Goal: Information Seeking & Learning: Check status

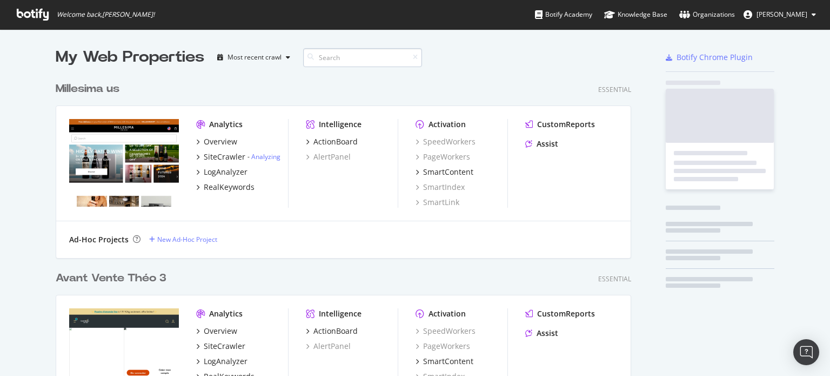
scroll to position [3784, 576]
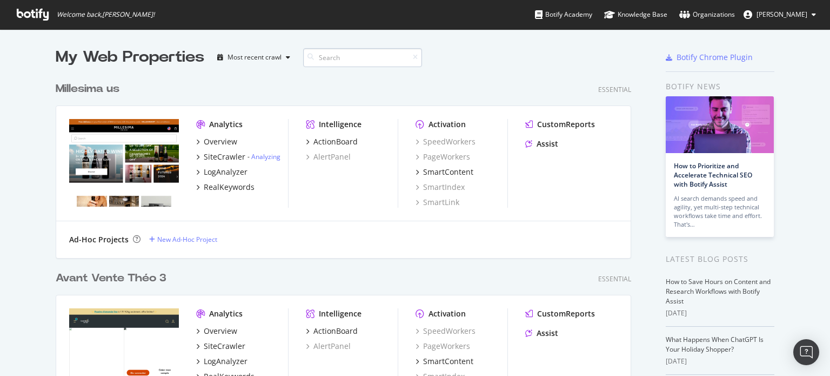
click at [345, 62] on input at bounding box center [362, 57] width 119 height 19
type input "l"
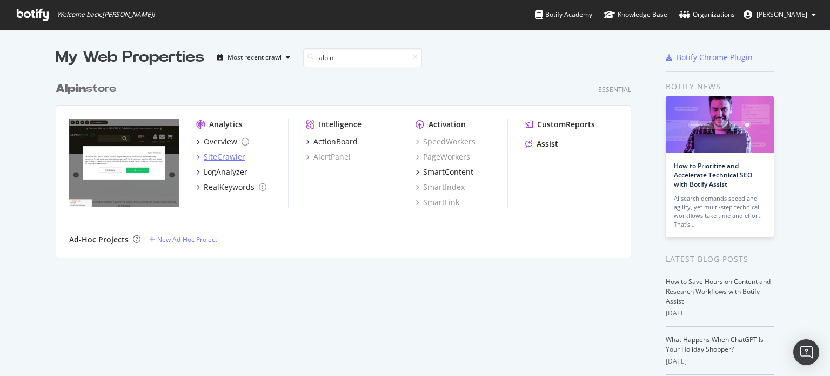
type input "alpin"
click at [204, 157] on div "SiteCrawler" at bounding box center [225, 156] width 42 height 11
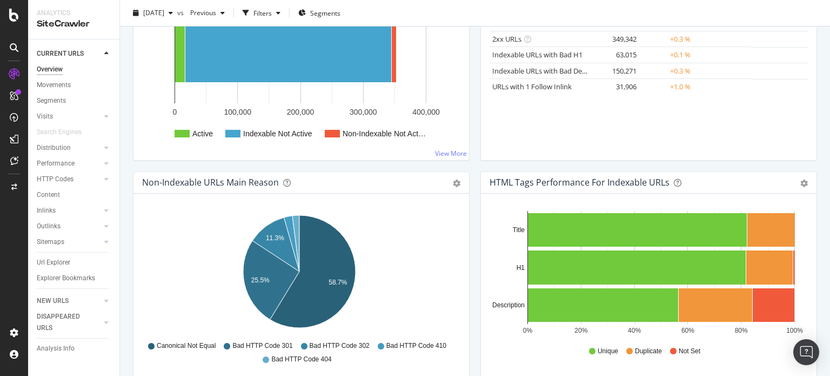
scroll to position [219, 0]
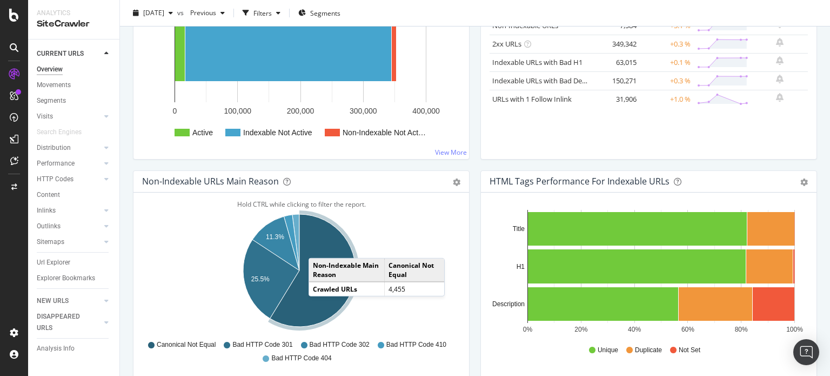
click at [319, 246] on icon "A chart." at bounding box center [312, 270] width 85 height 112
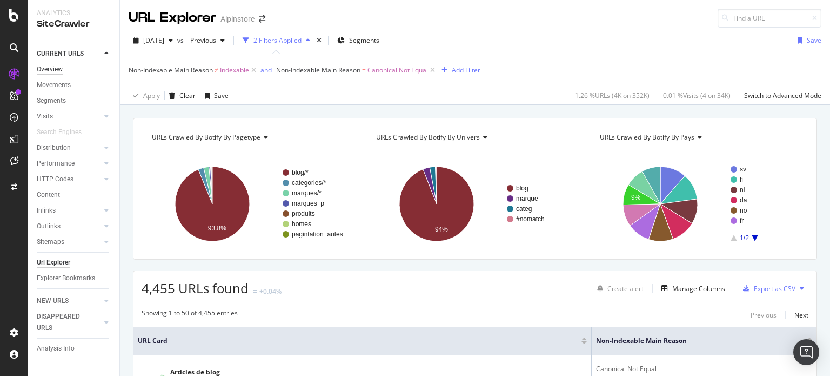
click at [52, 65] on div "Overview" at bounding box center [50, 69] width 26 height 11
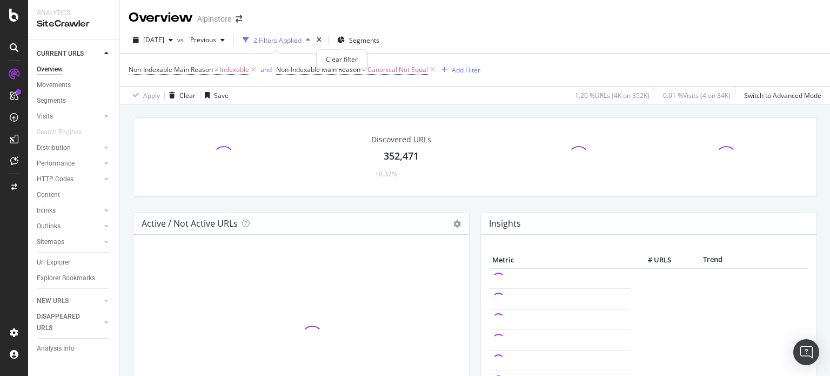
click at [324, 38] on div "times" at bounding box center [318, 40] width 9 height 11
click at [349, 38] on span "Segments" at bounding box center [364, 40] width 30 height 9
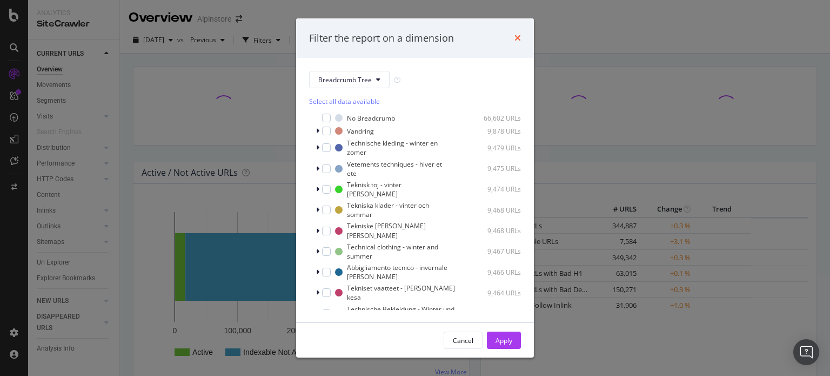
click at [519, 41] on icon "times" at bounding box center [517, 37] width 6 height 9
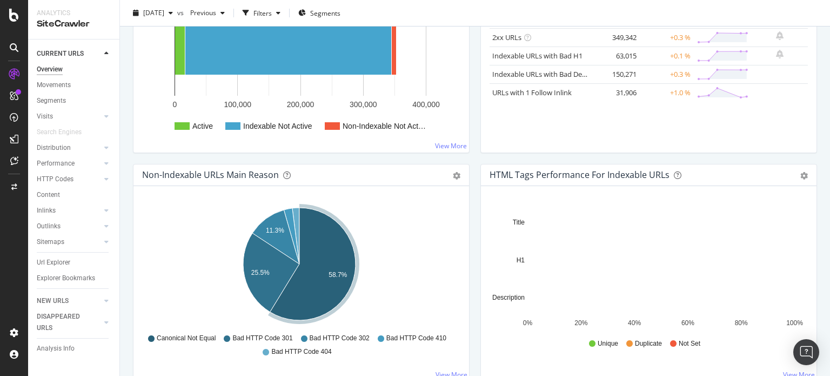
scroll to position [231, 0]
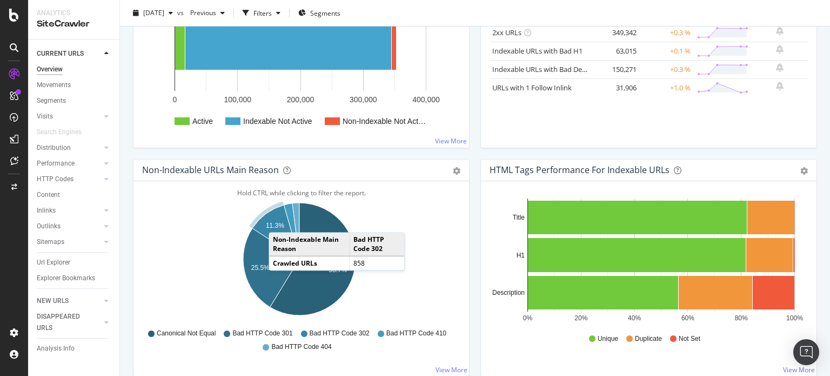
click at [279, 222] on text "11.3%" at bounding box center [275, 226] width 18 height 8
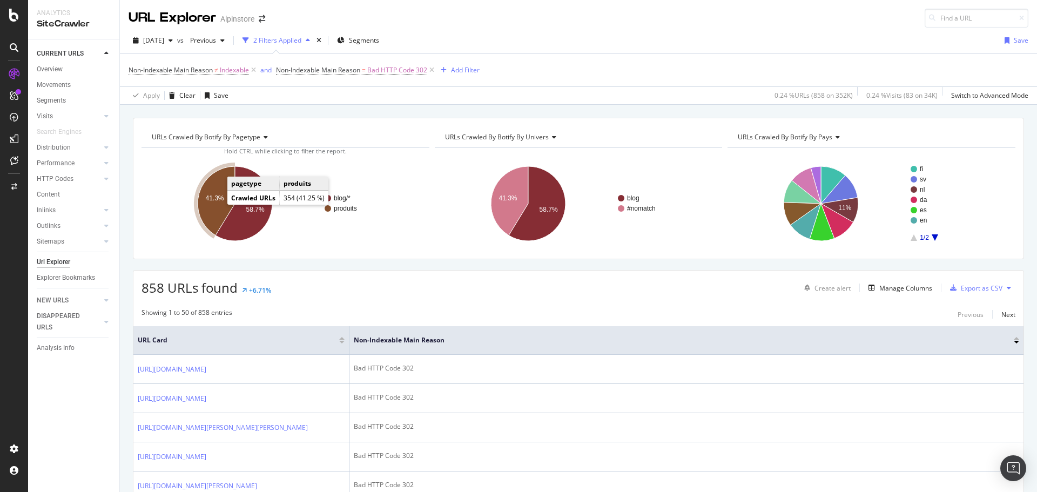
click at [217, 204] on icon "A chart." at bounding box center [216, 200] width 37 height 69
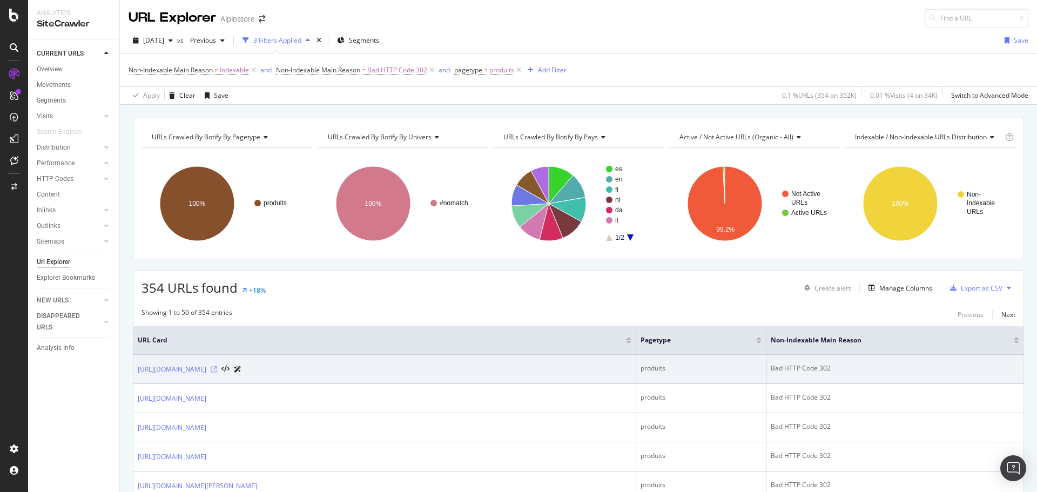
click at [217, 368] on icon at bounding box center [214, 369] width 6 height 6
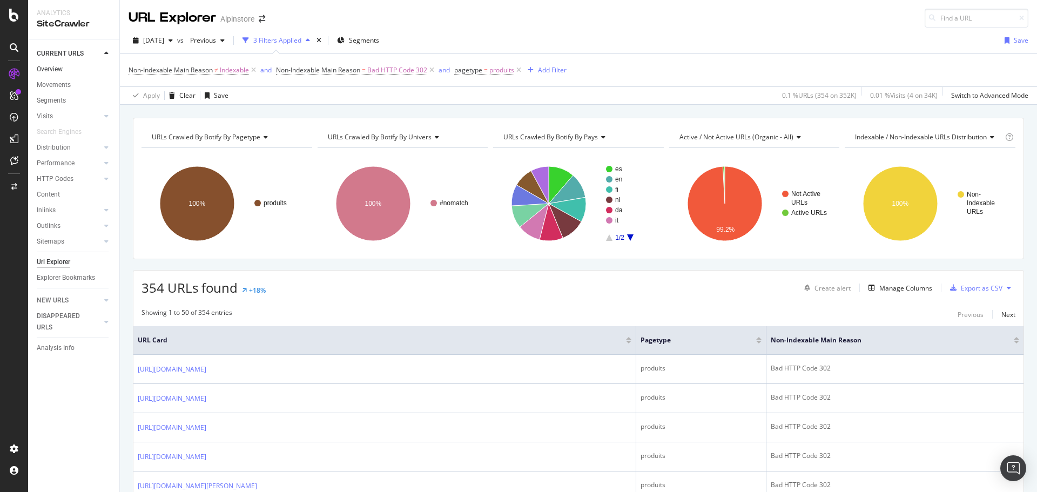
click at [65, 68] on link "Overview" at bounding box center [74, 69] width 75 height 11
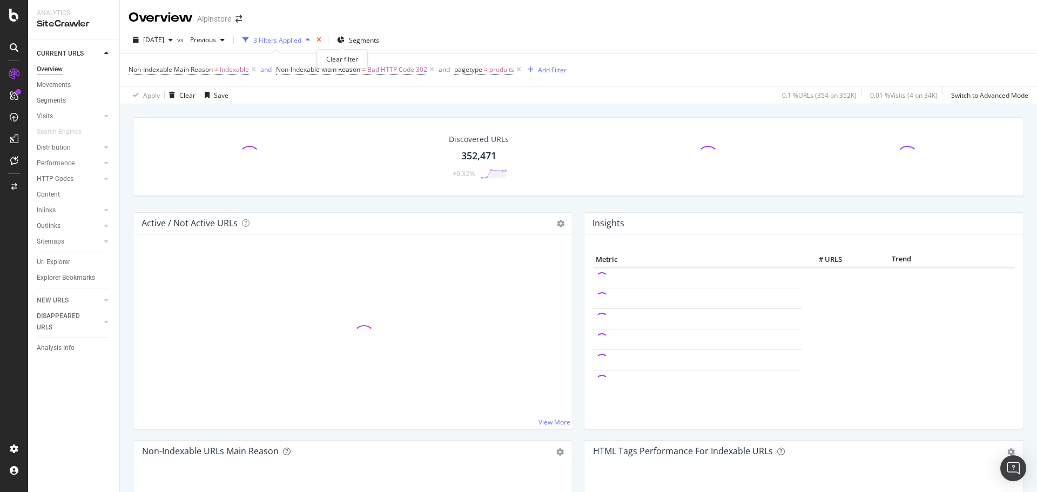
click at [321, 39] on icon "times" at bounding box center [319, 40] width 5 height 6
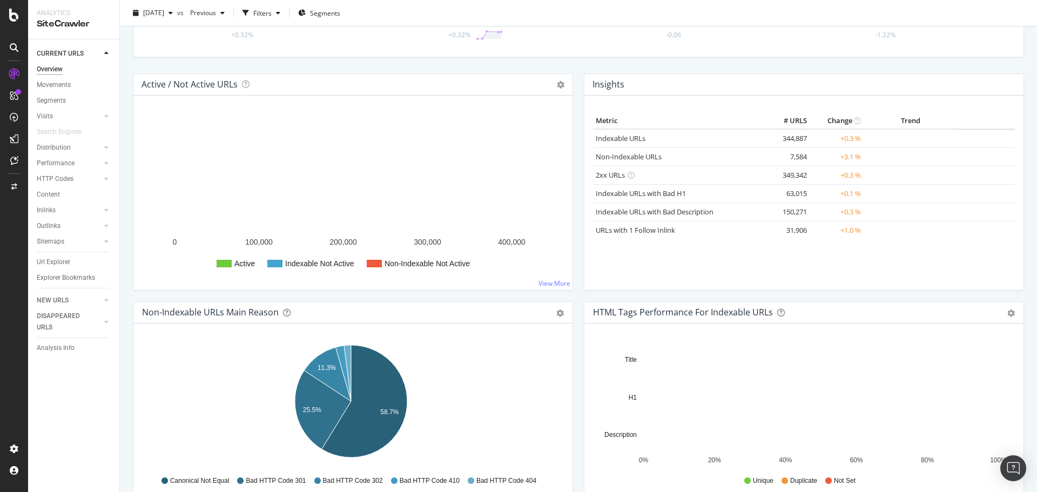
scroll to position [149, 0]
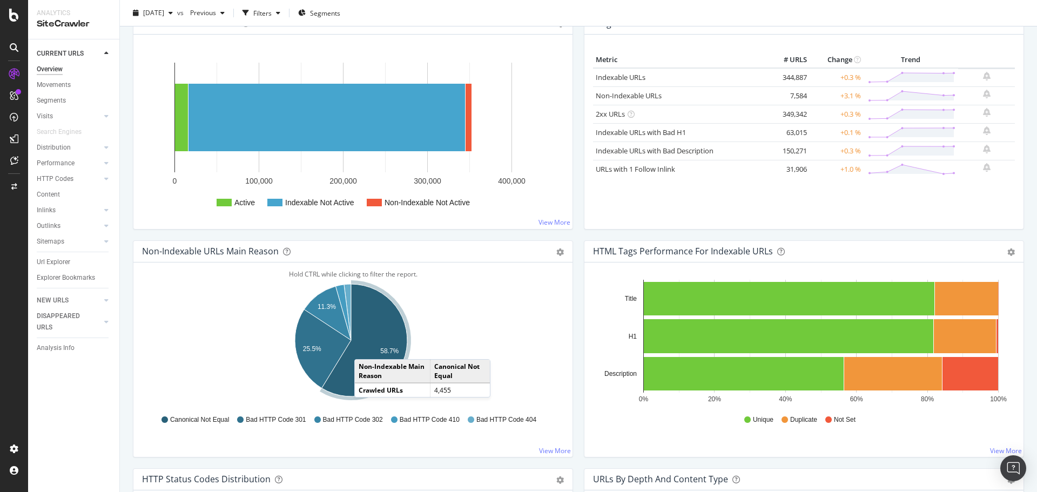
click at [365, 348] on icon "A chart." at bounding box center [364, 340] width 85 height 112
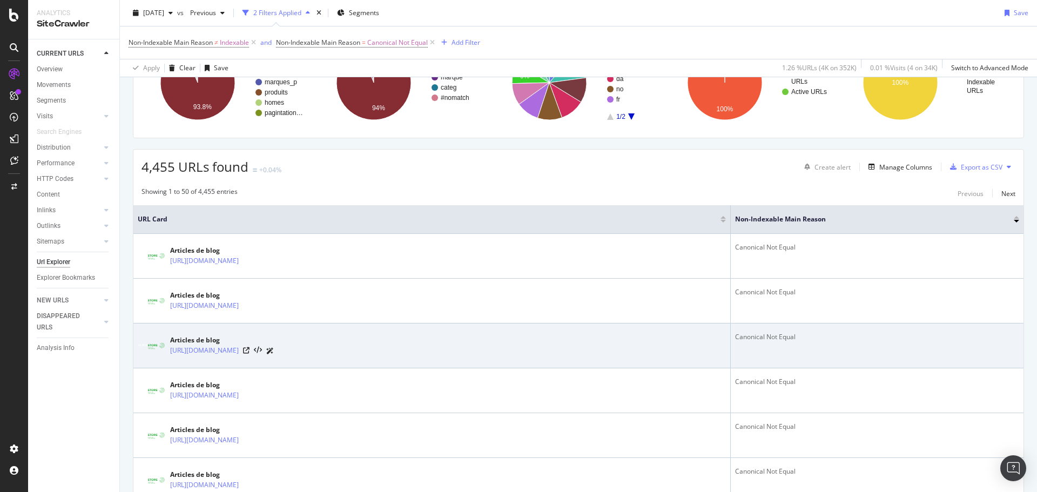
scroll to position [122, 0]
click at [250, 351] on icon at bounding box center [246, 350] width 6 height 6
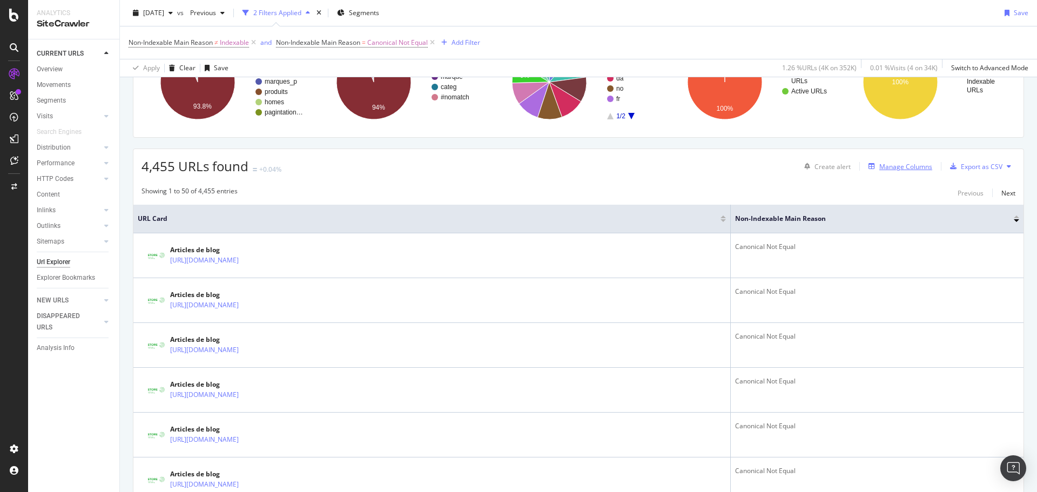
click at [829, 165] on div "Manage Columns" at bounding box center [906, 166] width 53 height 9
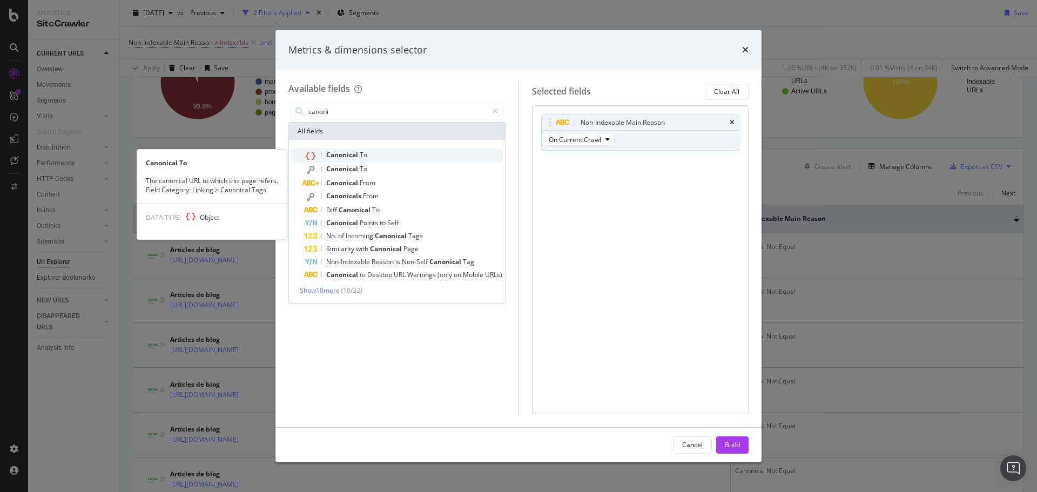
type input "canoni"
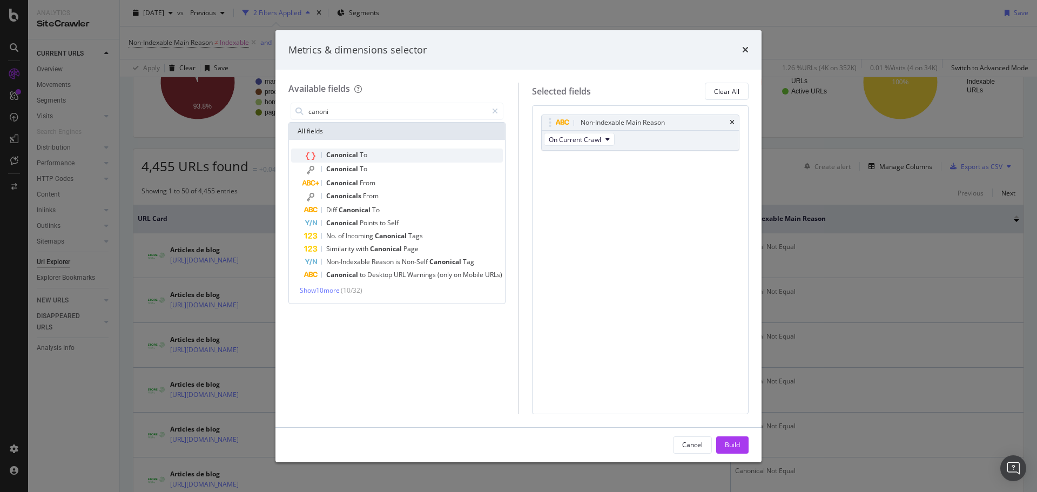
click at [368, 153] on div "Canonical To" at bounding box center [403, 156] width 199 height 14
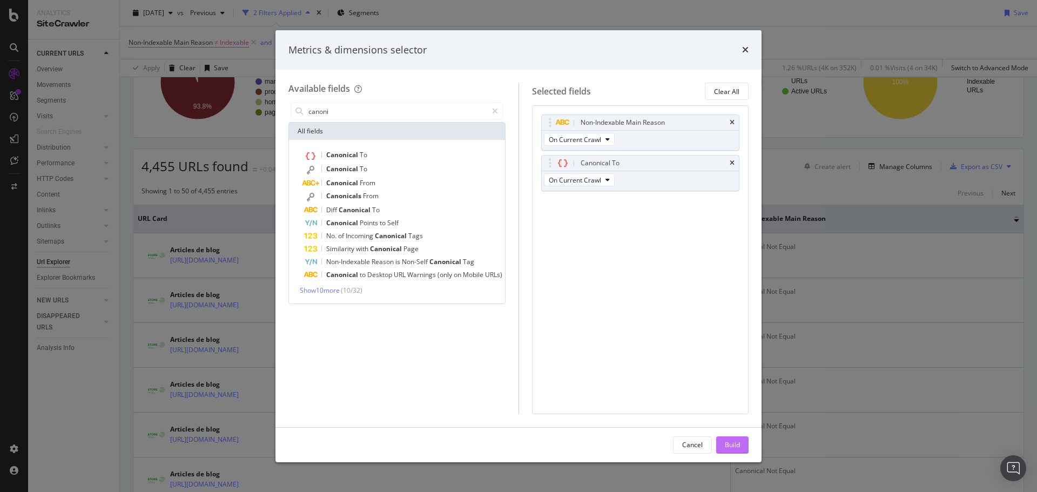
click at [726, 375] on div "Build" at bounding box center [732, 444] width 15 height 9
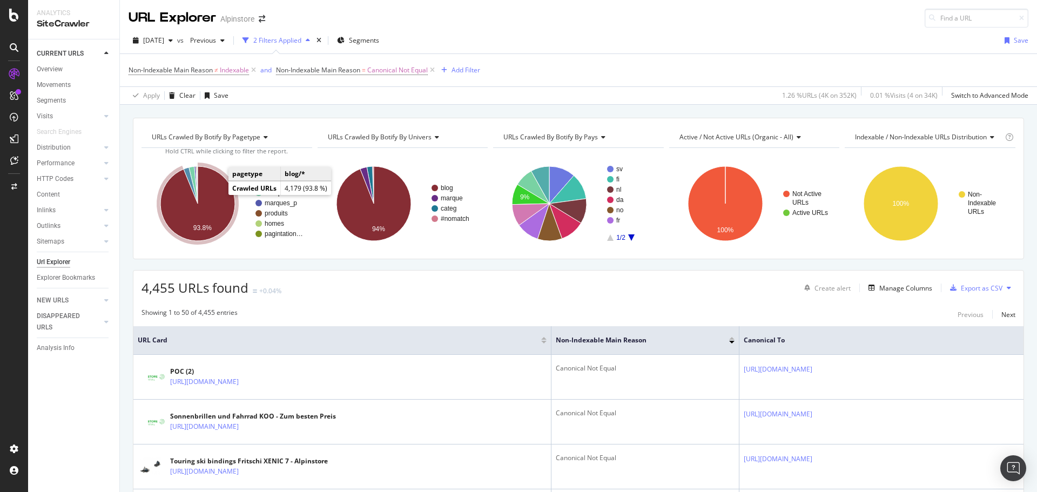
click at [201, 185] on icon "A chart." at bounding box center [197, 203] width 75 height 75
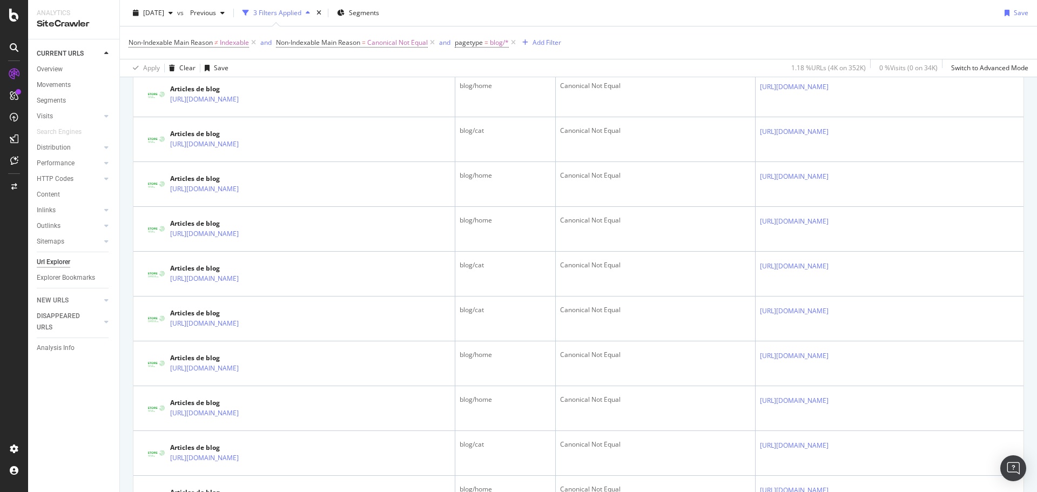
scroll to position [507, 0]
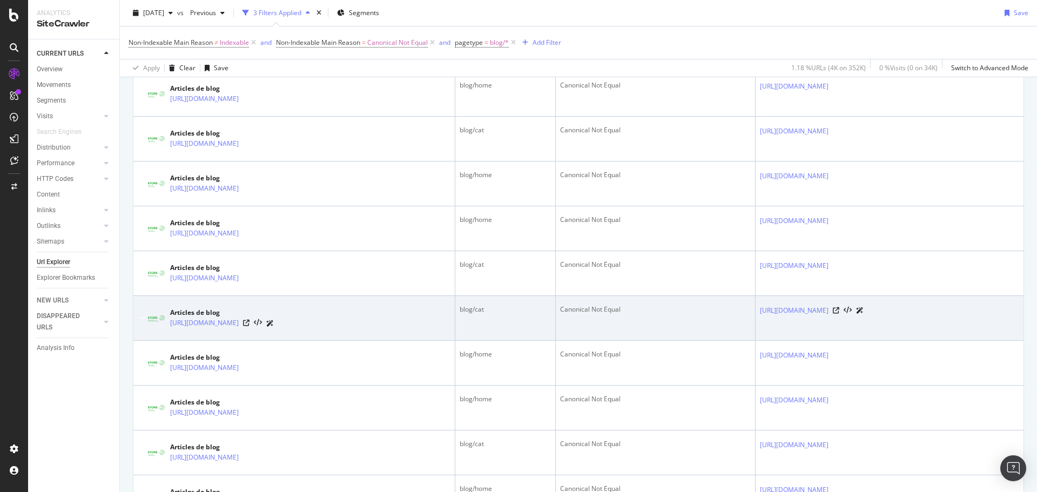
click at [206, 311] on div "Articles de blog" at bounding box center [222, 313] width 104 height 10
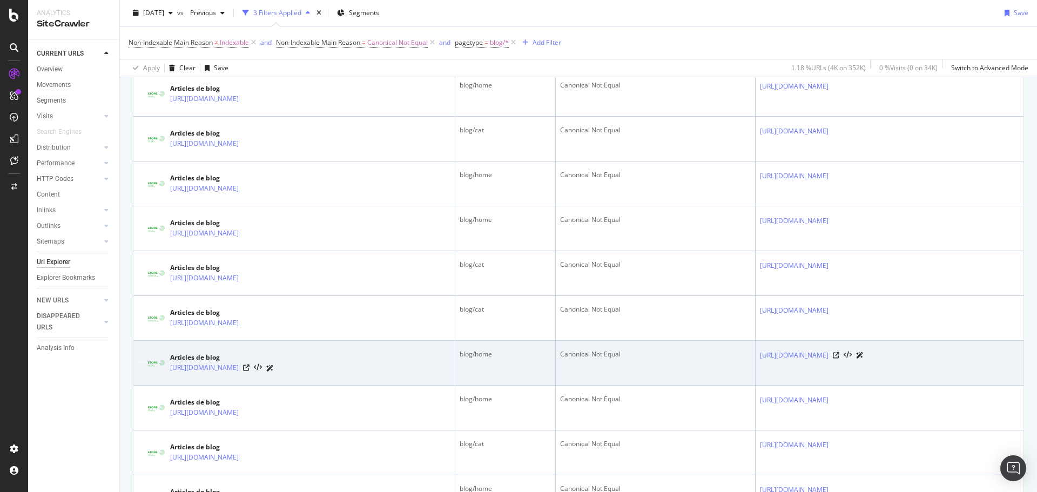
click at [196, 357] on div "Articles de blog" at bounding box center [222, 358] width 104 height 10
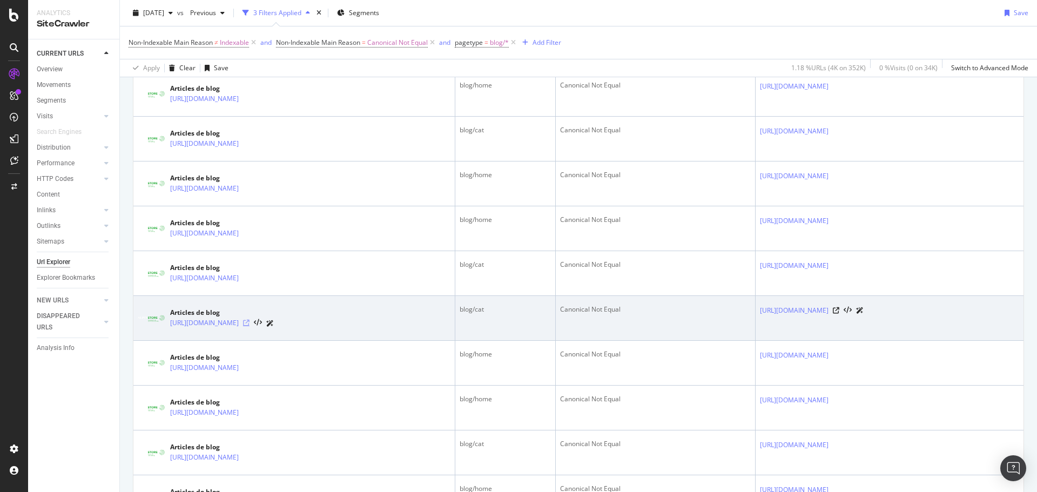
click at [250, 321] on icon at bounding box center [246, 323] width 6 height 6
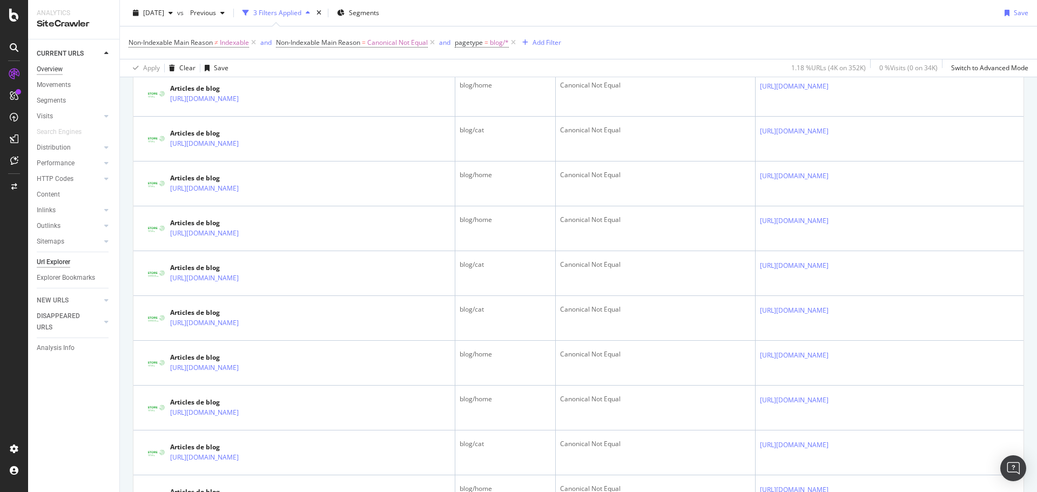
click at [58, 72] on div "Overview" at bounding box center [50, 69] width 26 height 11
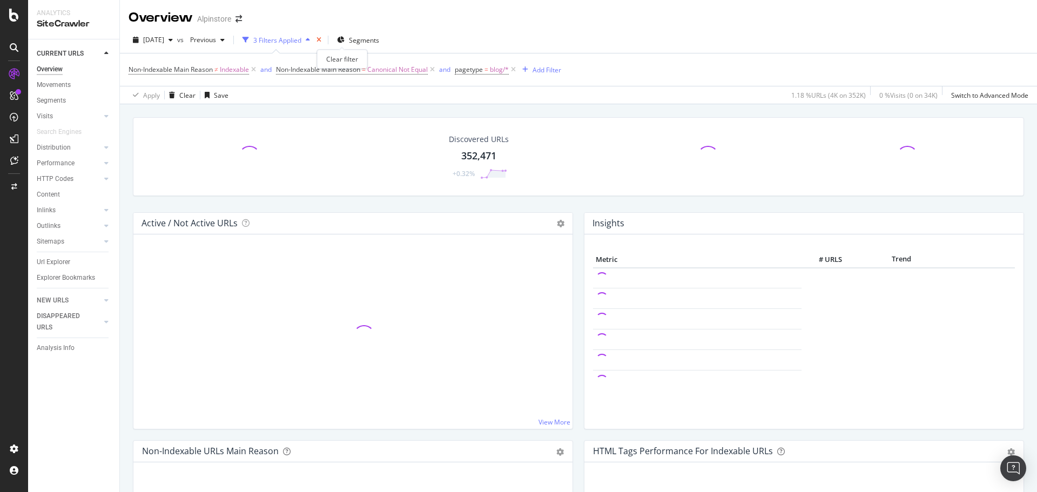
click at [321, 41] on icon "times" at bounding box center [319, 40] width 5 height 6
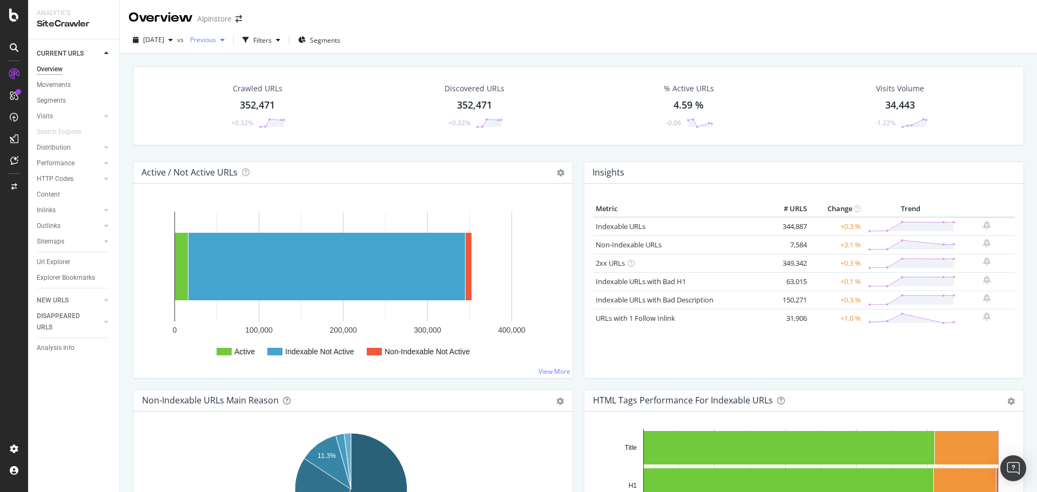
click at [215, 37] on span "Previous" at bounding box center [201, 39] width 30 height 9
click at [247, 115] on div "[DATE]" at bounding box center [240, 120] width 58 height 10
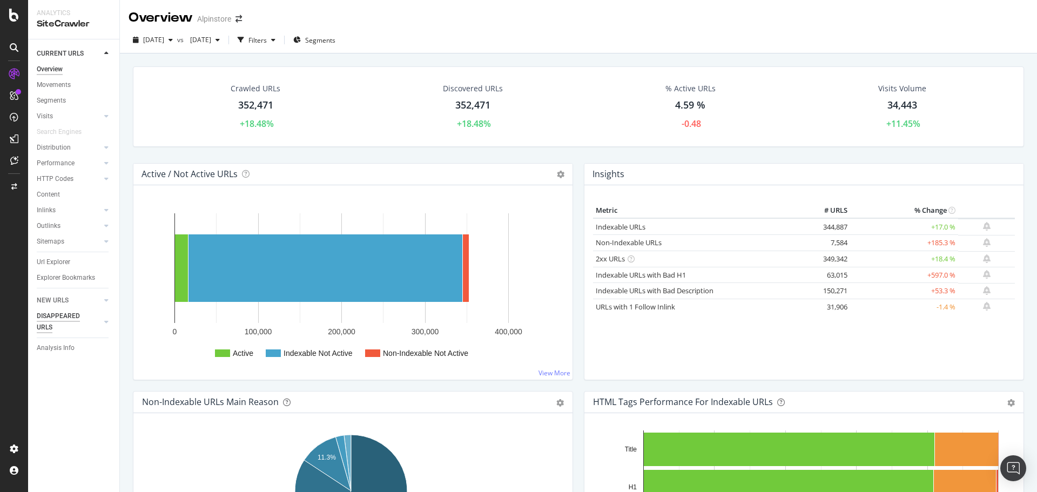
click at [89, 301] on link "NEW URLS" at bounding box center [69, 300] width 64 height 11
click at [108, 309] on div "DISAPPEARED URLS" at bounding box center [78, 322] width 83 height 27
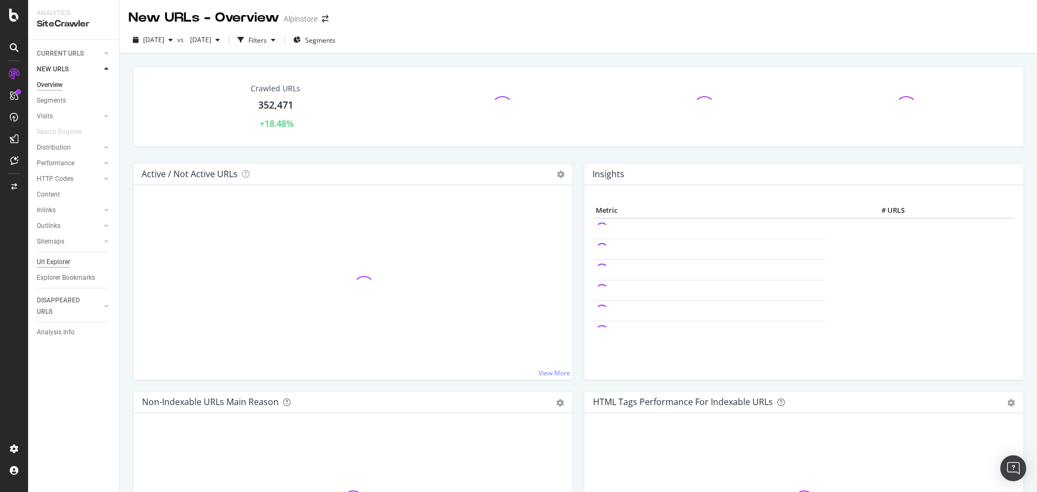
click at [47, 266] on div "Url Explorer" at bounding box center [53, 262] width 33 height 11
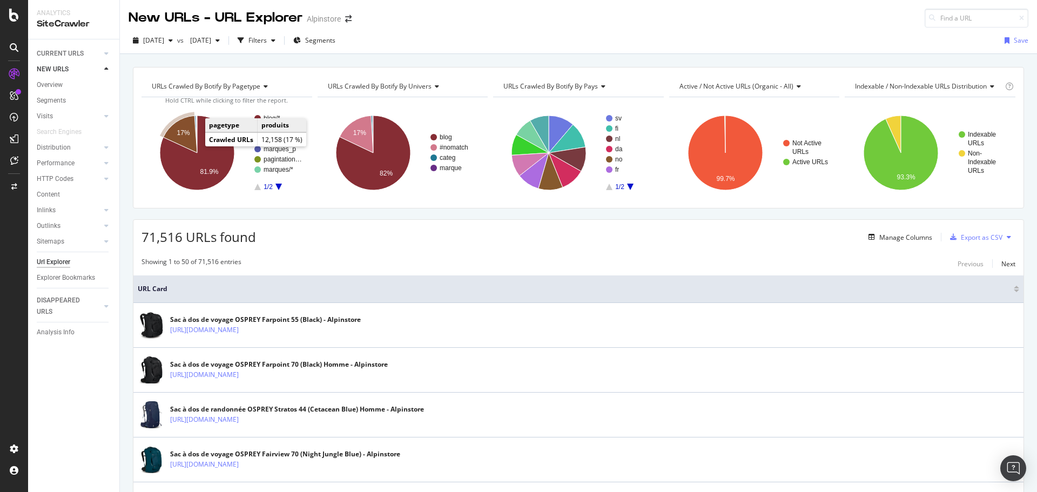
click at [192, 139] on icon "A chart." at bounding box center [180, 134] width 34 height 37
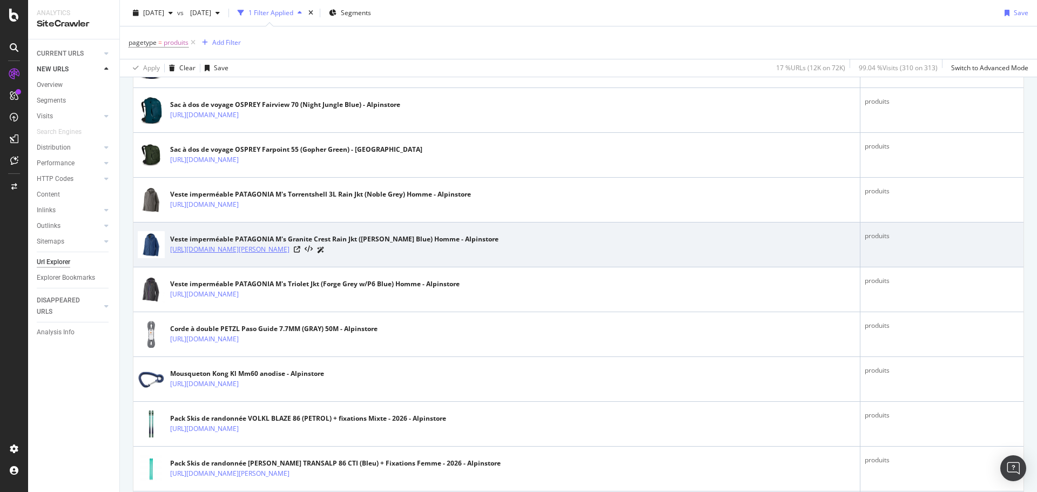
scroll to position [403, 0]
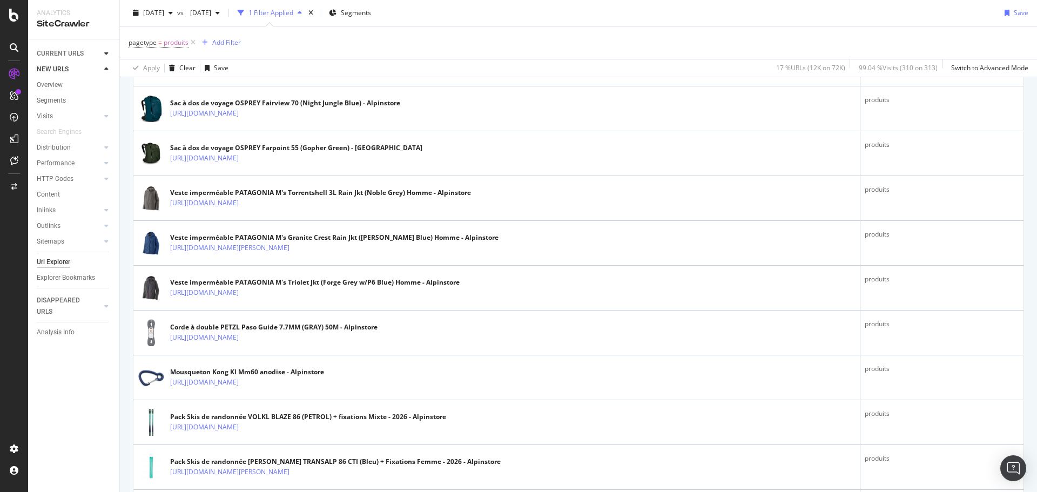
click at [108, 54] on icon at bounding box center [106, 53] width 4 height 6
drag, startPoint x: 62, startPoint y: 67, endPoint x: 224, endPoint y: 35, distance: 165.2
click at [62, 67] on div "Overview" at bounding box center [50, 69] width 26 height 11
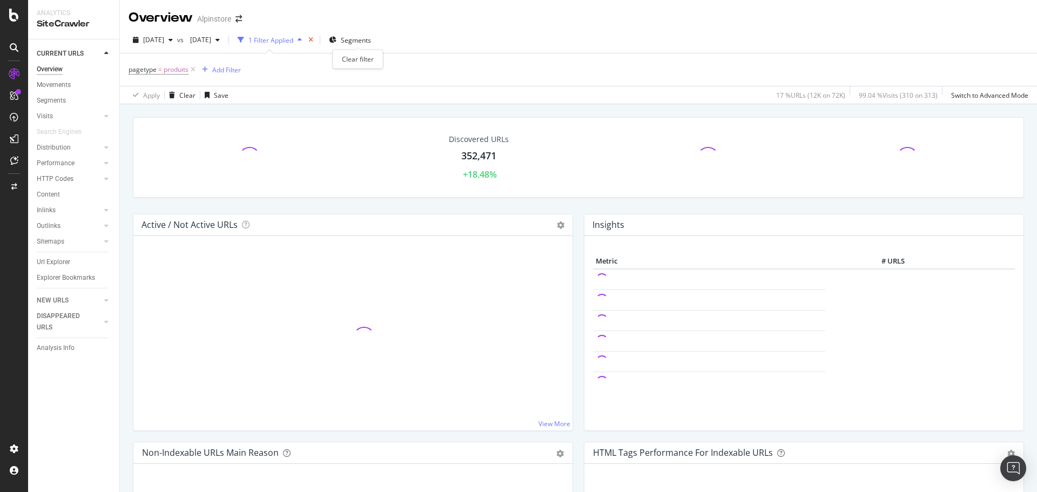
click at [313, 42] on icon "times" at bounding box center [311, 40] width 5 height 6
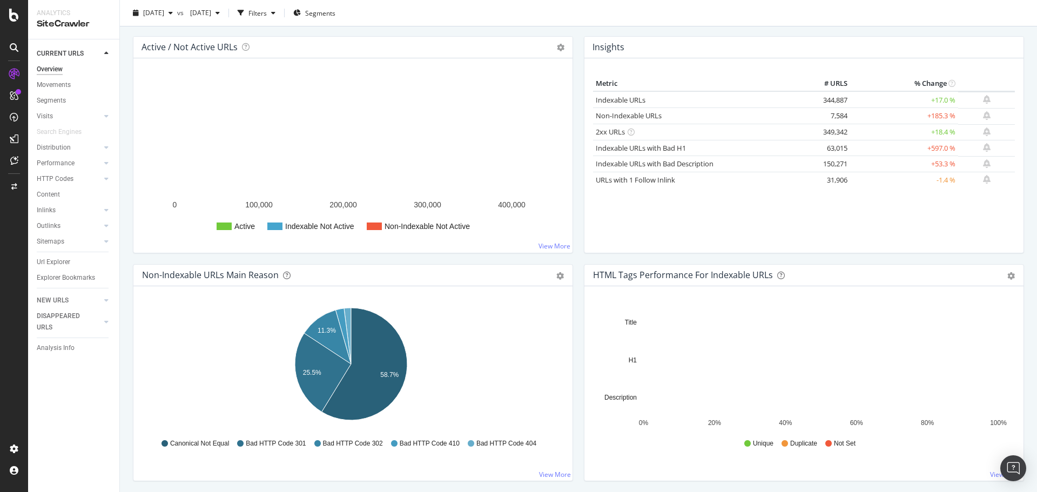
scroll to position [129, 0]
